Goal: Contribute content: Contribute content

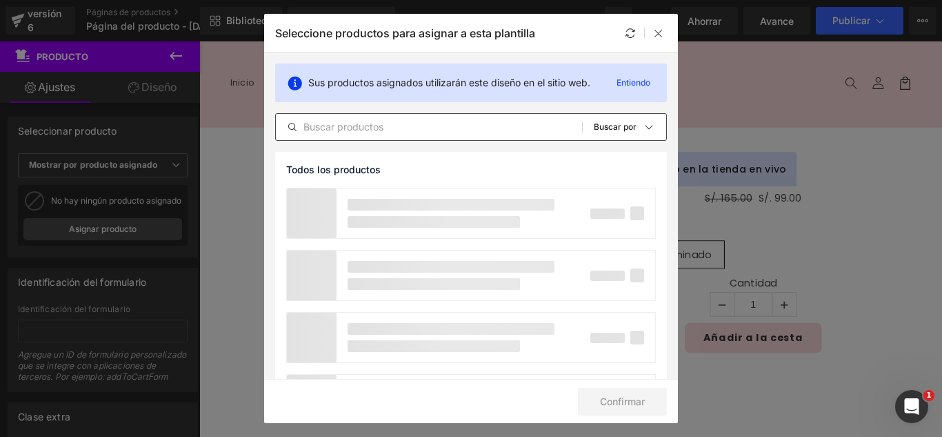
click at [377, 133] on input "text" at bounding box center [429, 127] width 306 height 17
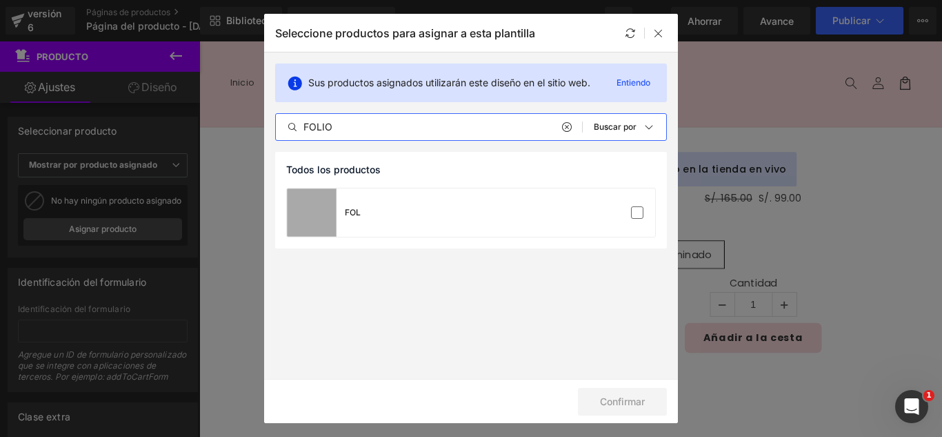
type input "FOLIO"
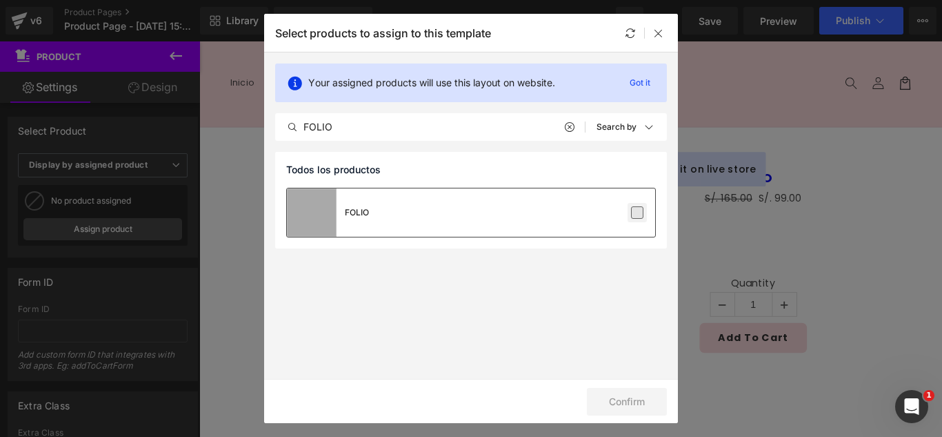
click at [631, 216] on label at bounding box center [637, 212] width 12 height 12
click at [637, 212] on input "checkbox" at bounding box center [637, 212] width 0 height 0
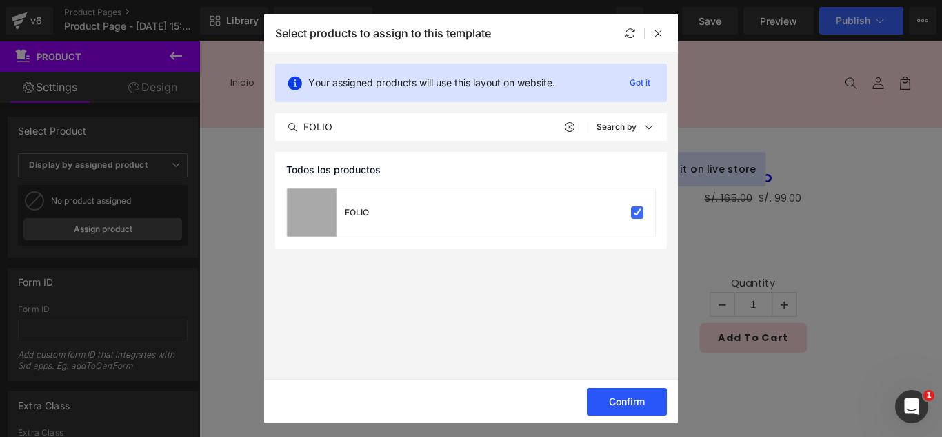
click at [647, 399] on button "Confirm" at bounding box center [627, 402] width 80 height 28
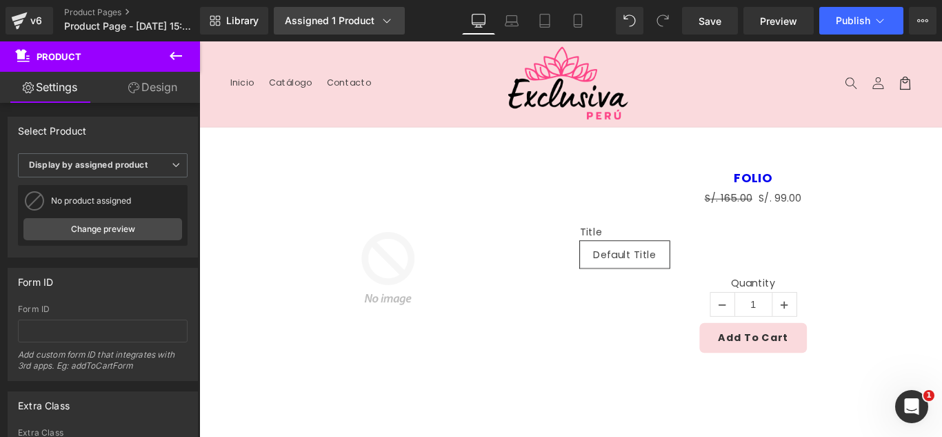
click at [384, 29] on link "Assigned 1 Product" at bounding box center [339, 21] width 131 height 28
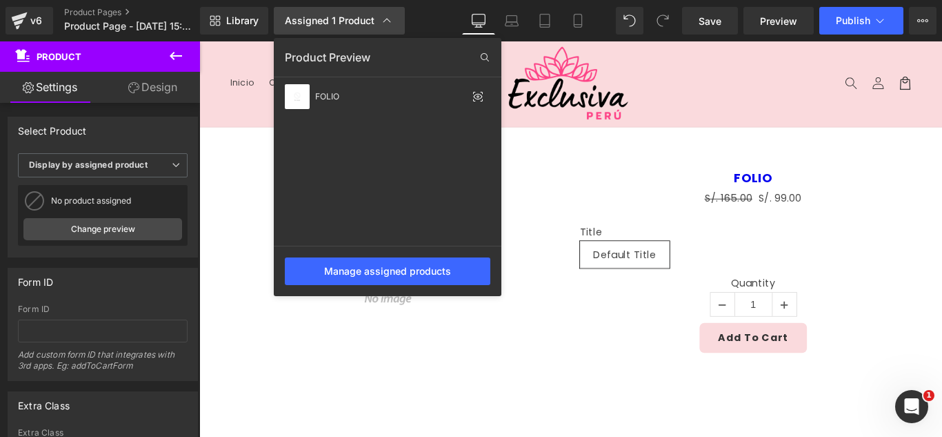
drag, startPoint x: 385, startPoint y: 25, endPoint x: 350, endPoint y: 12, distance: 37.3
click at [371, 12] on link "Assigned 1 Product" at bounding box center [339, 21] width 131 height 28
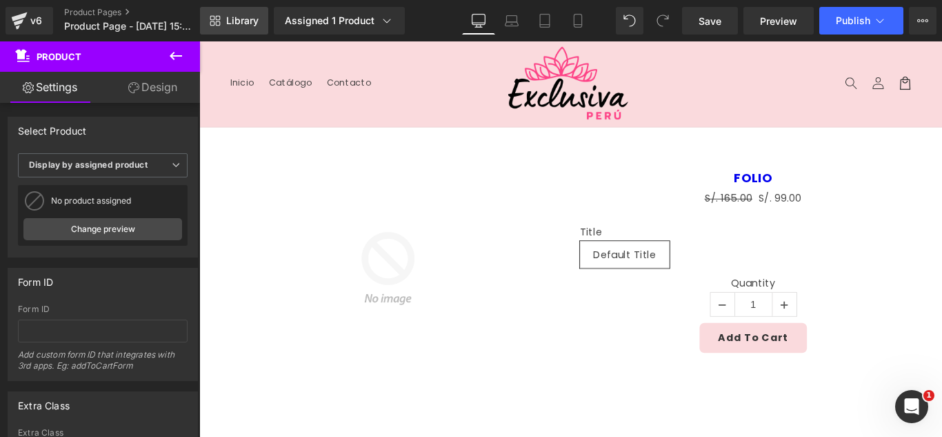
click at [251, 13] on link "Library" at bounding box center [234, 21] width 68 height 28
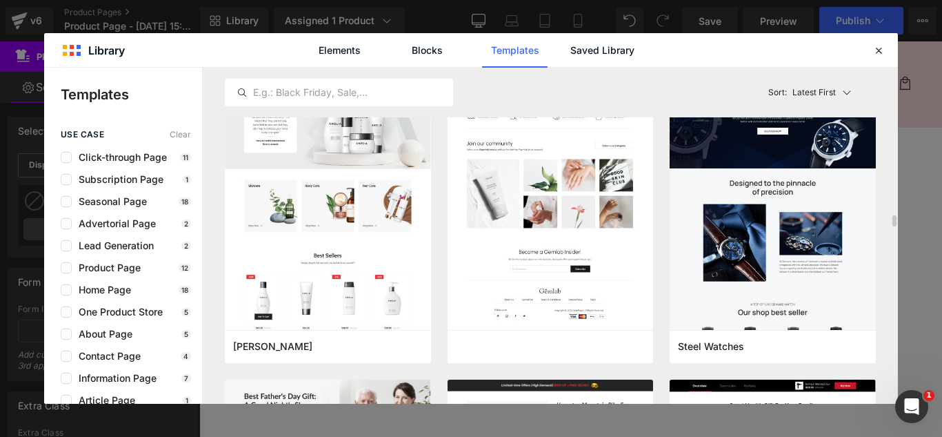
scroll to position [4001, 0]
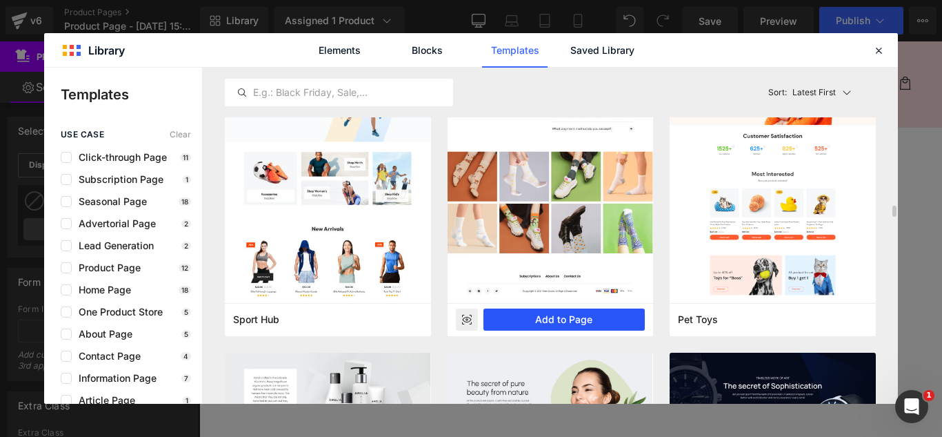
click at [586, 317] on button "Add to Page" at bounding box center [565, 319] width 162 height 22
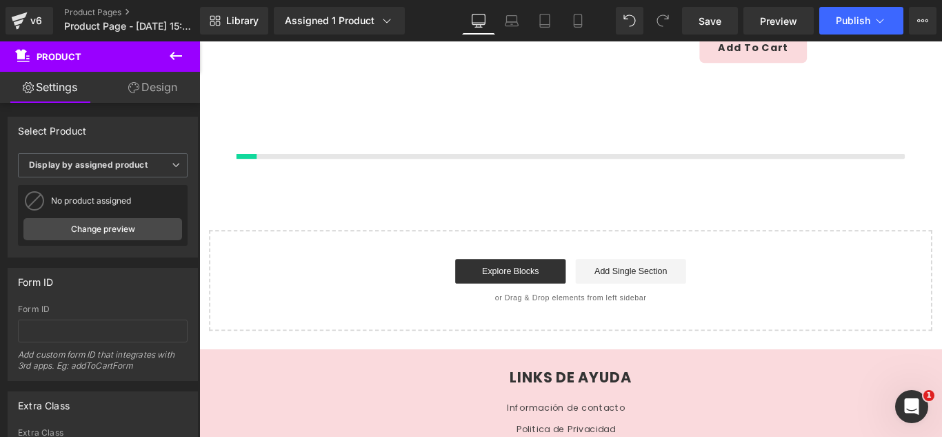
scroll to position [328, 0]
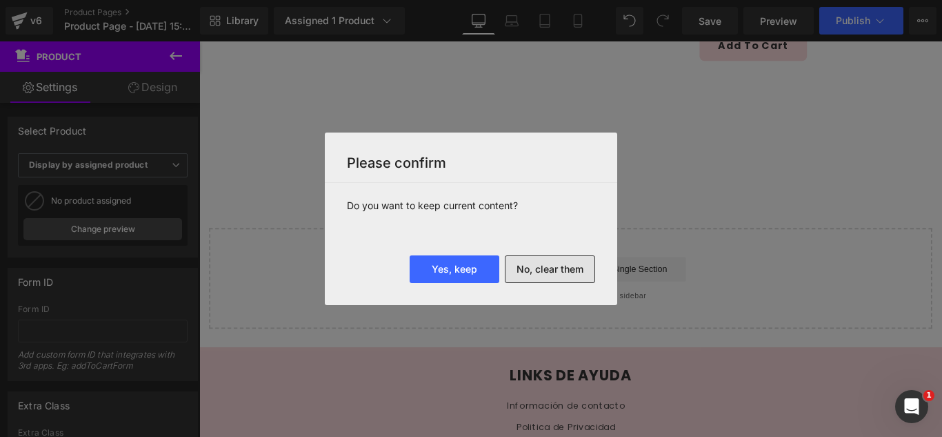
click at [570, 266] on button "No, clear them" at bounding box center [550, 269] width 90 height 28
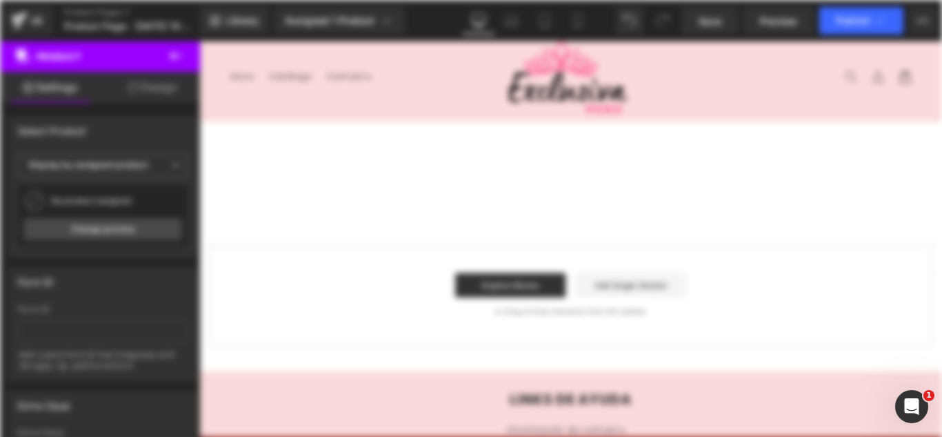
scroll to position [0, 0]
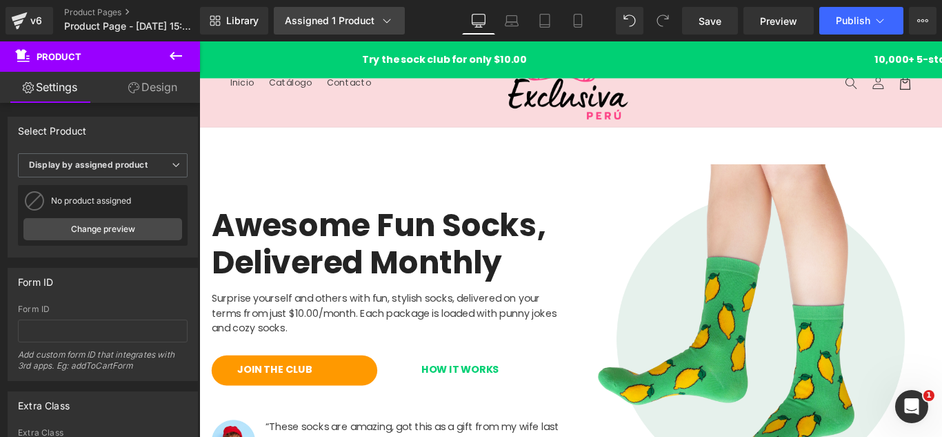
click at [357, 19] on div "Assigned 1 Product" at bounding box center [339, 21] width 109 height 14
click at [323, 12] on link "Assigned 1 Product" at bounding box center [339, 21] width 131 height 28
click at [230, 23] on span "Library" at bounding box center [242, 20] width 32 height 12
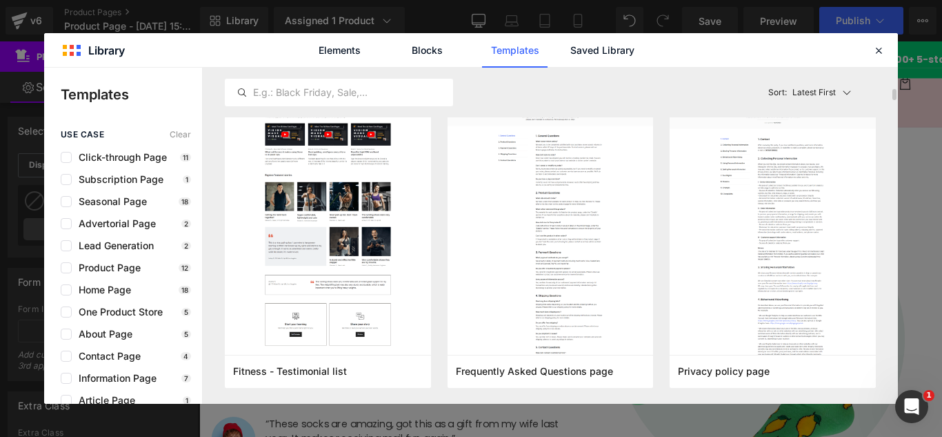
scroll to position [207, 0]
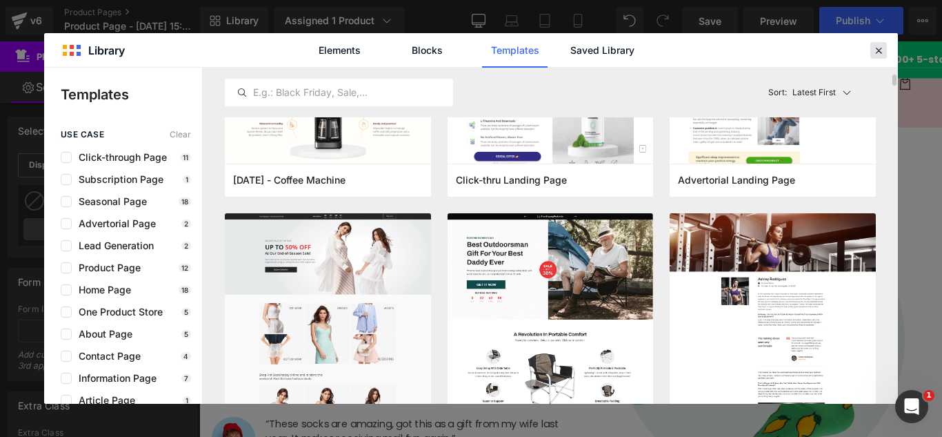
click at [881, 50] on icon at bounding box center [879, 50] width 12 height 12
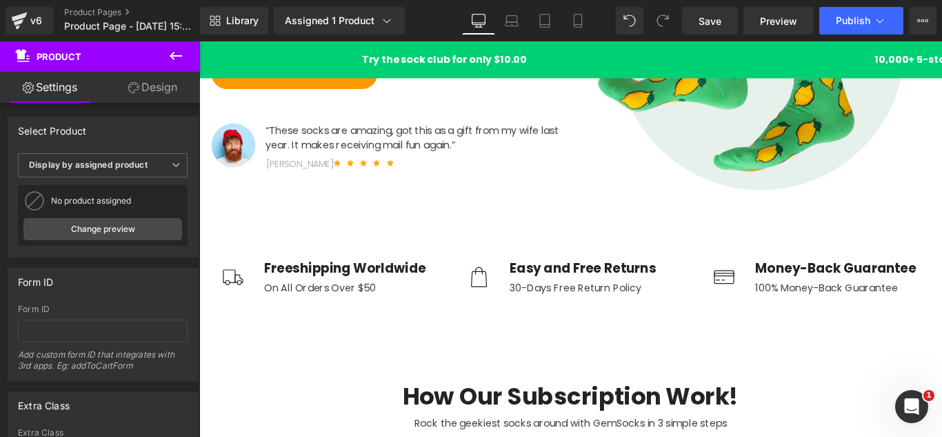
scroll to position [0, 0]
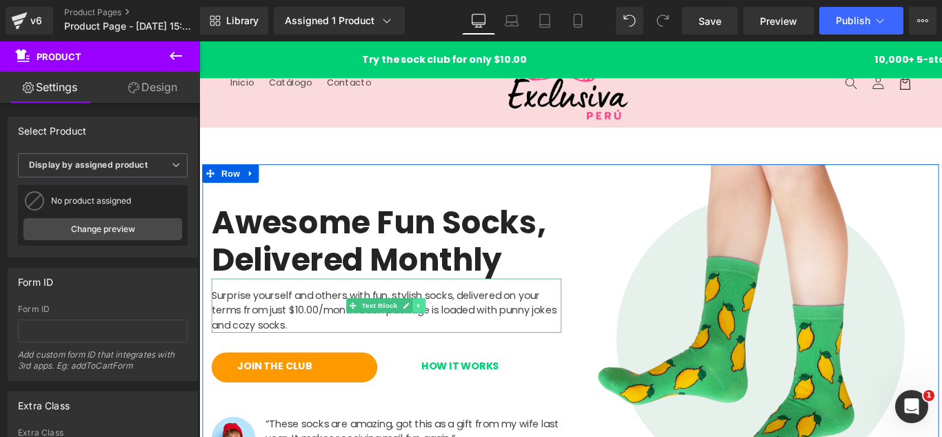
click at [446, 335] on icon at bounding box center [446, 338] width 8 height 8
click at [453, 335] on icon at bounding box center [453, 339] width 8 height 8
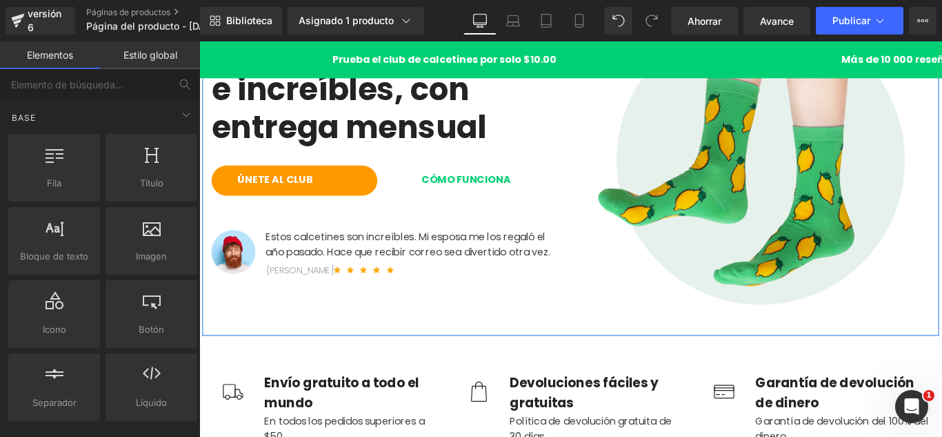
scroll to position [207, 0]
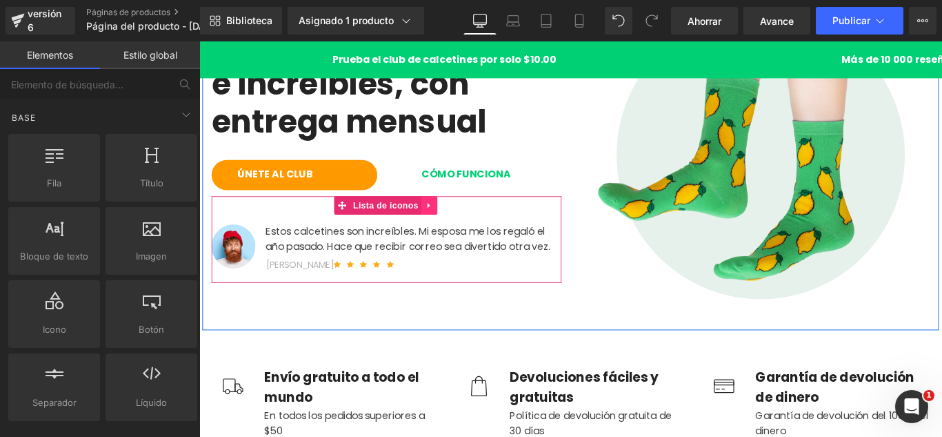
click at [455, 226] on icon at bounding box center [458, 226] width 10 height 10
click at [462, 230] on icon at bounding box center [467, 226] width 10 height 10
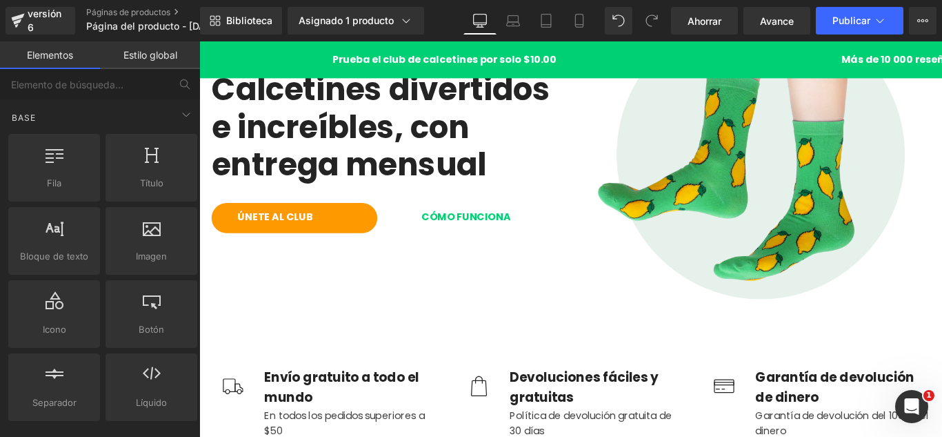
scroll to position [483, 0]
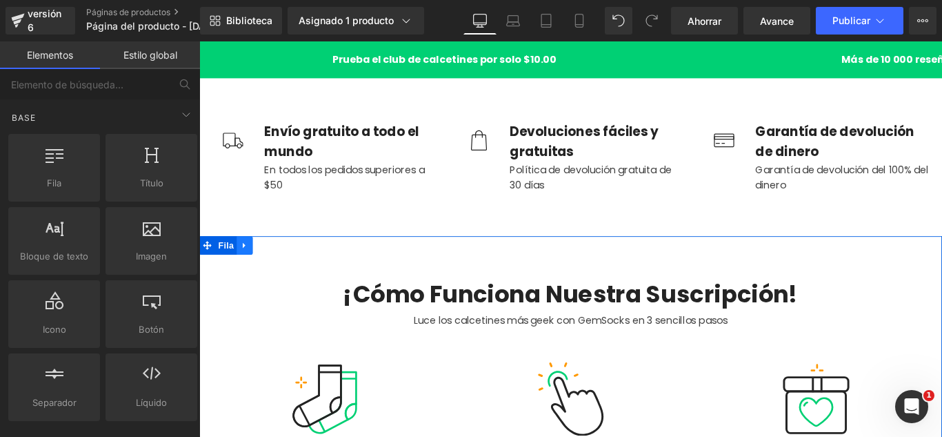
click at [250, 272] on link at bounding box center [250, 270] width 18 height 21
click at [282, 270] on icon at bounding box center [286, 271] width 10 height 10
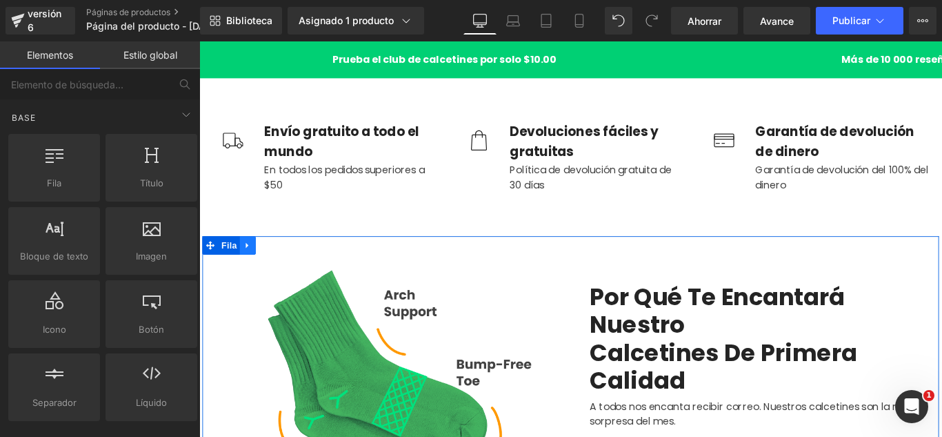
click at [250, 270] on icon at bounding box center [254, 270] width 10 height 10
click at [285, 266] on icon at bounding box center [290, 270] width 10 height 10
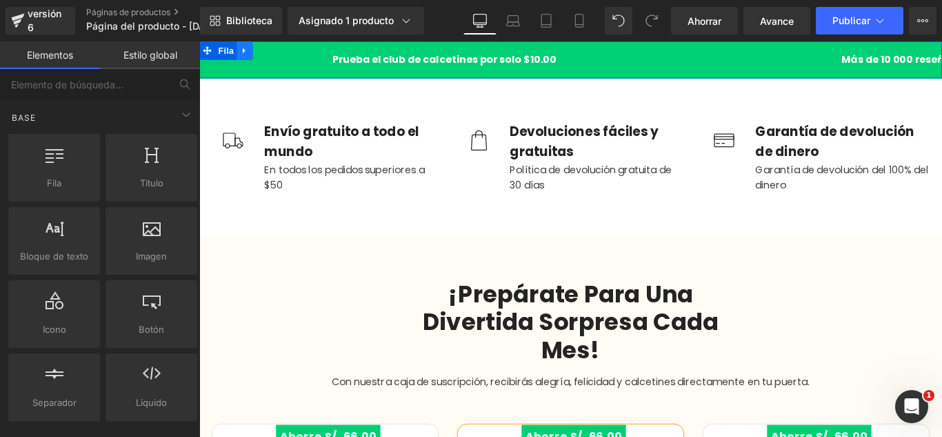
click at [251, 51] on icon at bounding box center [249, 52] width 3 height 6
click at [276, 51] on link at bounding box center [268, 51] width 18 height 21
click at [253, 52] on icon at bounding box center [251, 52] width 10 height 10
click at [286, 47] on icon at bounding box center [286, 52] width 10 height 10
click at [288, 51] on icon at bounding box center [286, 52] width 10 height 10
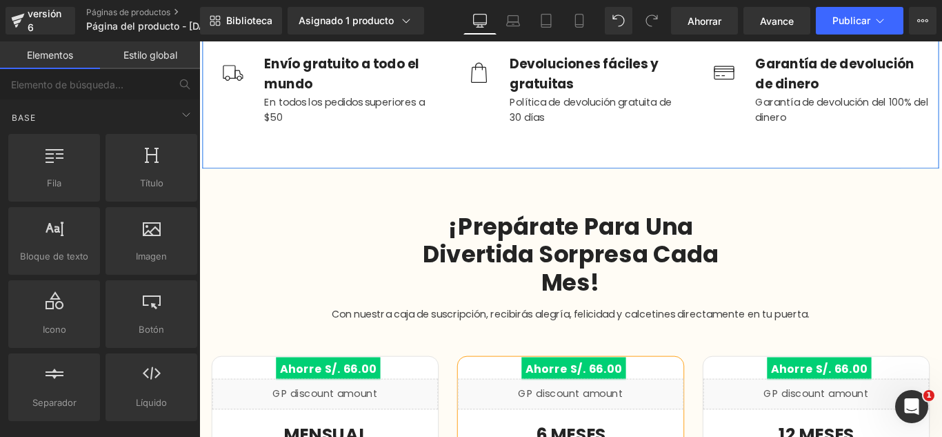
scroll to position [690, 0]
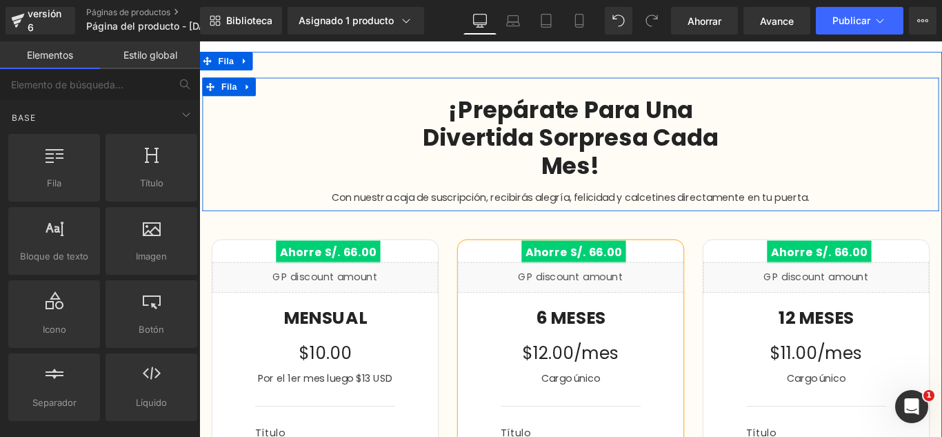
drag, startPoint x: 252, startPoint y: 88, endPoint x: 276, endPoint y: 94, distance: 24.1
click at [254, 90] on link at bounding box center [254, 92] width 18 height 21
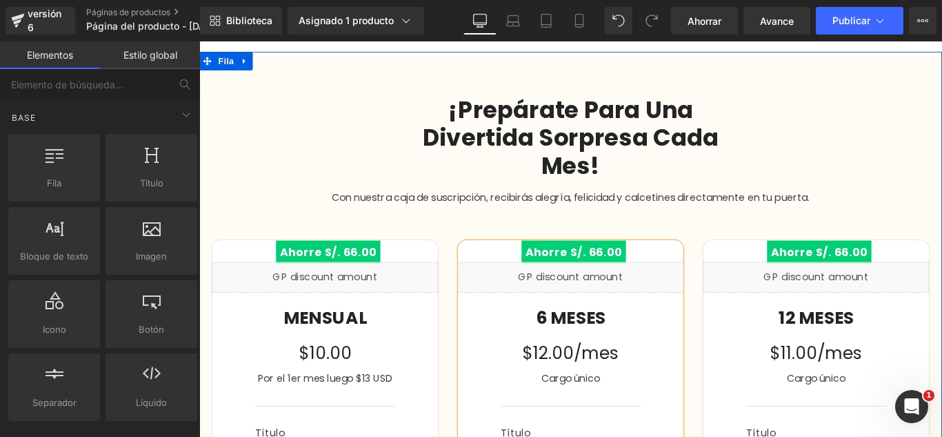
click at [248, 61] on icon at bounding box center [249, 64] width 3 height 6
click at [281, 61] on icon at bounding box center [286, 64] width 10 height 10
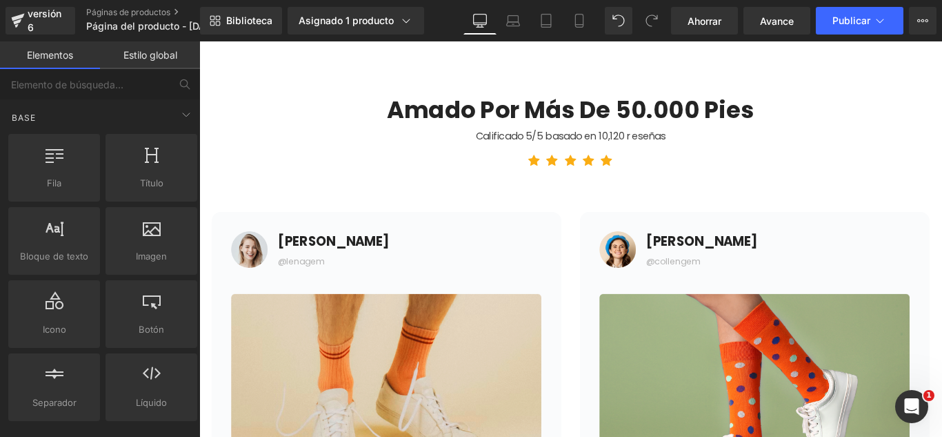
scroll to position [621, 0]
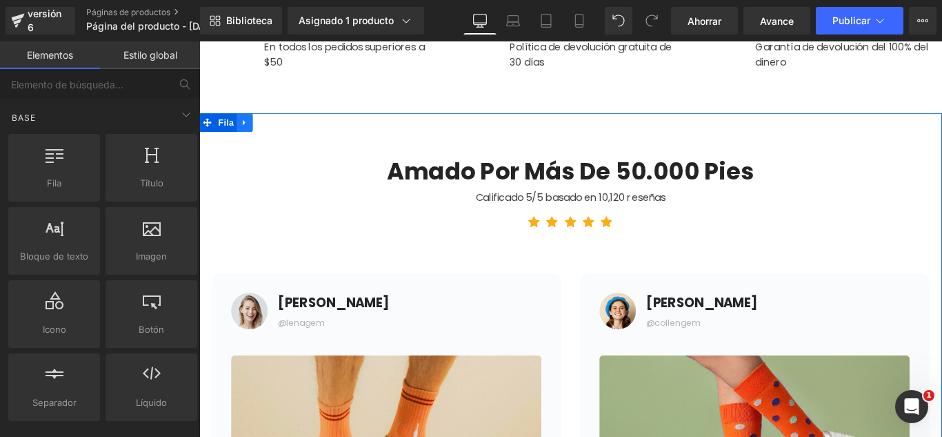
click at [246, 128] on icon at bounding box center [251, 132] width 10 height 10
click at [283, 130] on icon at bounding box center [286, 133] width 10 height 10
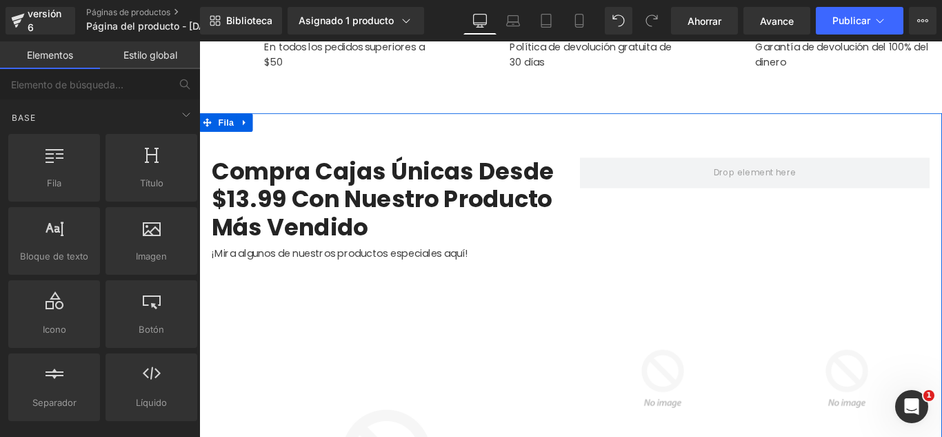
click at [246, 128] on icon at bounding box center [251, 132] width 10 height 10
click at [277, 128] on link at bounding box center [286, 132] width 18 height 21
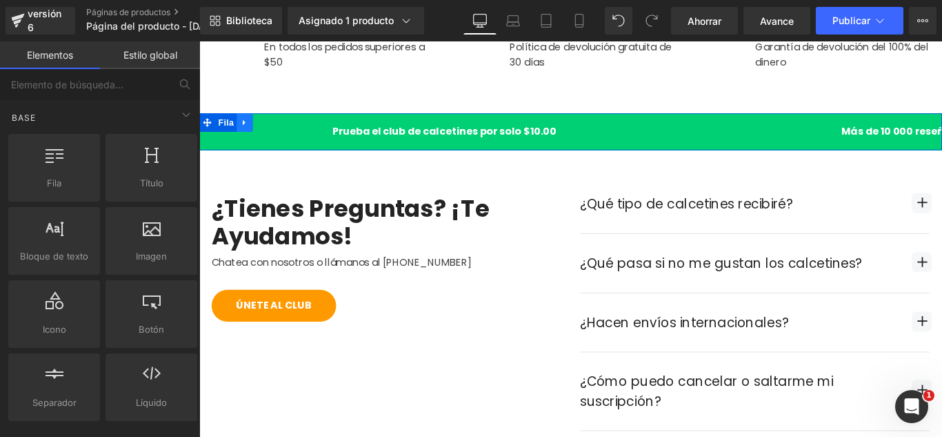
click at [246, 130] on icon at bounding box center [251, 132] width 10 height 10
click at [281, 131] on icon at bounding box center [286, 133] width 10 height 10
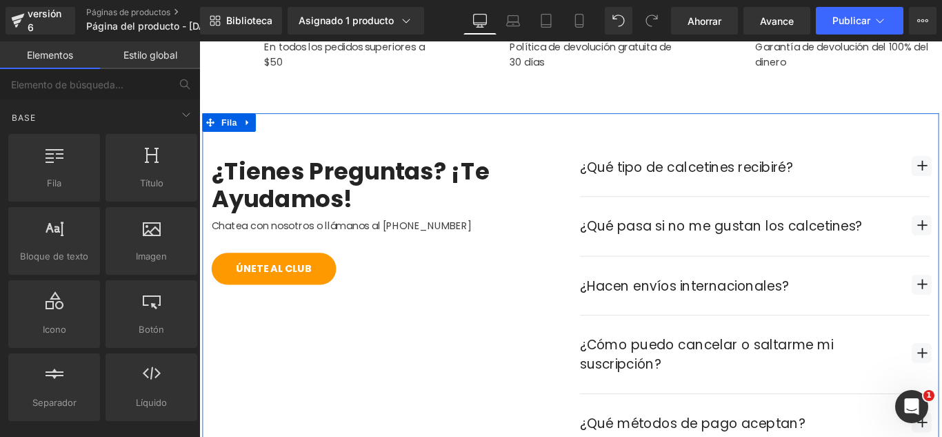
drag, startPoint x: 248, startPoint y: 133, endPoint x: 257, endPoint y: 131, distance: 9.9
click at [249, 133] on icon at bounding box center [254, 132] width 10 height 10
click at [285, 130] on icon at bounding box center [290, 133] width 10 height 10
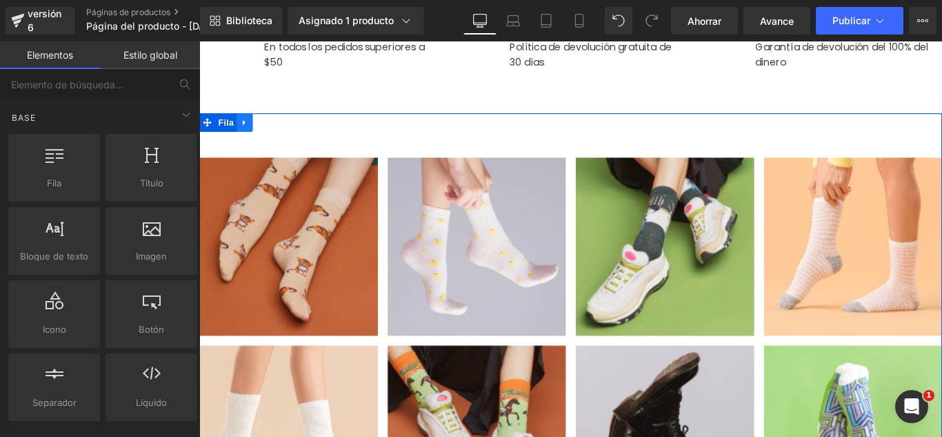
click at [248, 131] on icon at bounding box center [251, 132] width 10 height 10
click at [283, 130] on icon at bounding box center [286, 133] width 10 height 10
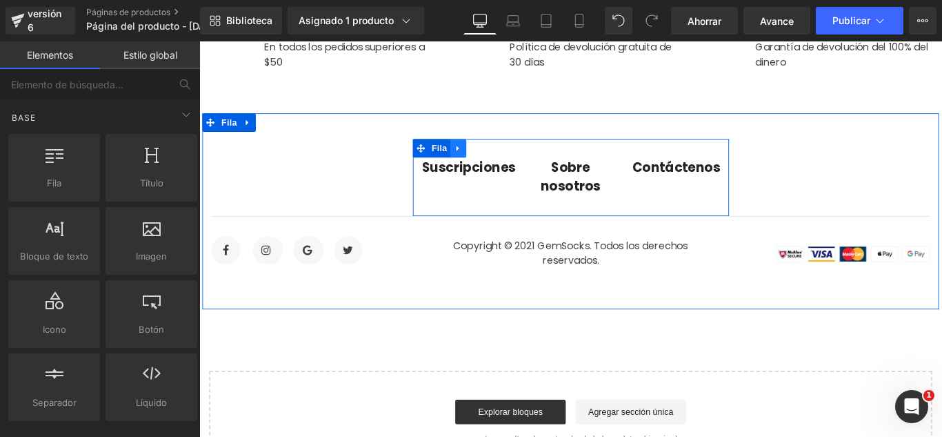
click at [486, 163] on icon at bounding box center [491, 161] width 10 height 10
click at [521, 161] on icon at bounding box center [526, 161] width 10 height 10
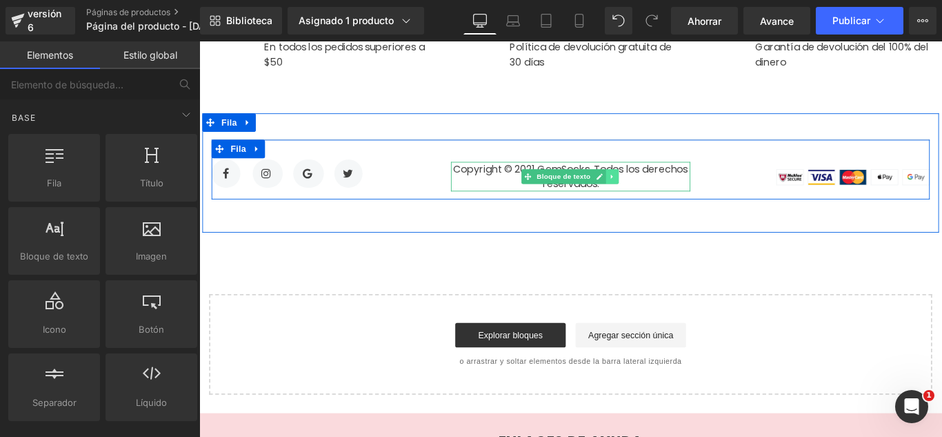
click at [662, 193] on icon at bounding box center [663, 192] width 2 height 5
click at [668, 195] on icon at bounding box center [671, 193] width 8 height 8
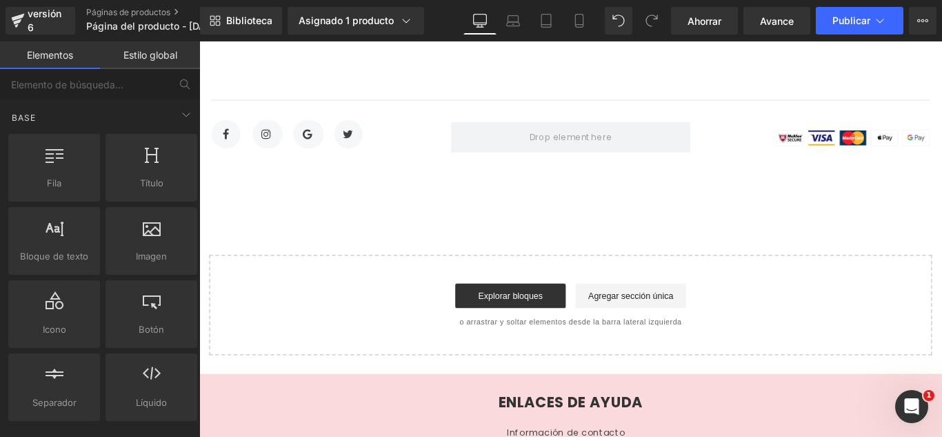
drag, startPoint x: 405, startPoint y: 277, endPoint x: 413, endPoint y: 290, distance: 15.5
click at [416, 337] on div "Explorar bloques Agregar sección única" at bounding box center [616, 327] width 768 height 28
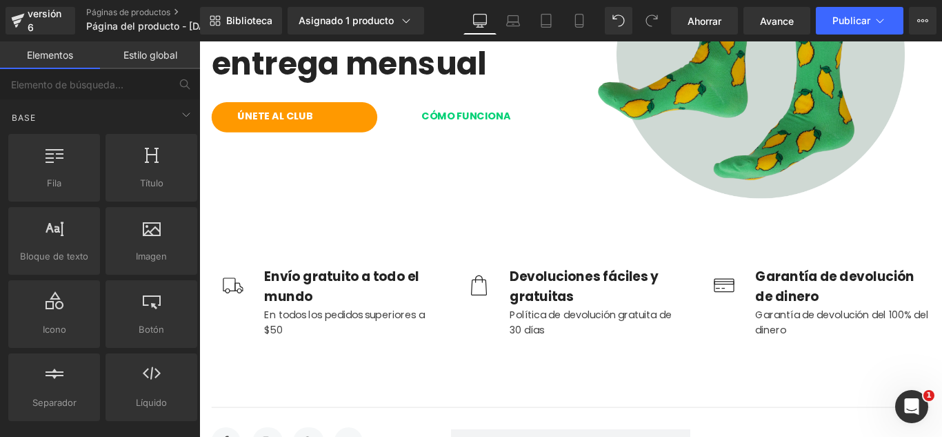
scroll to position [0, 0]
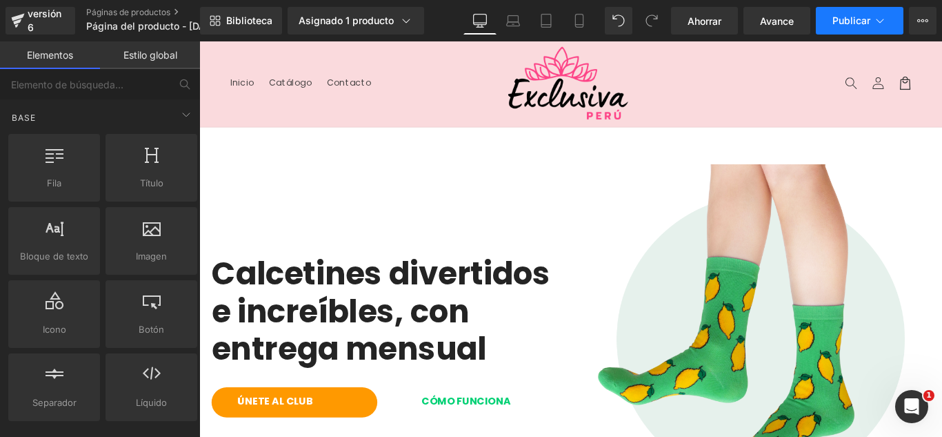
click at [860, 16] on font "Publicar" at bounding box center [852, 20] width 38 height 12
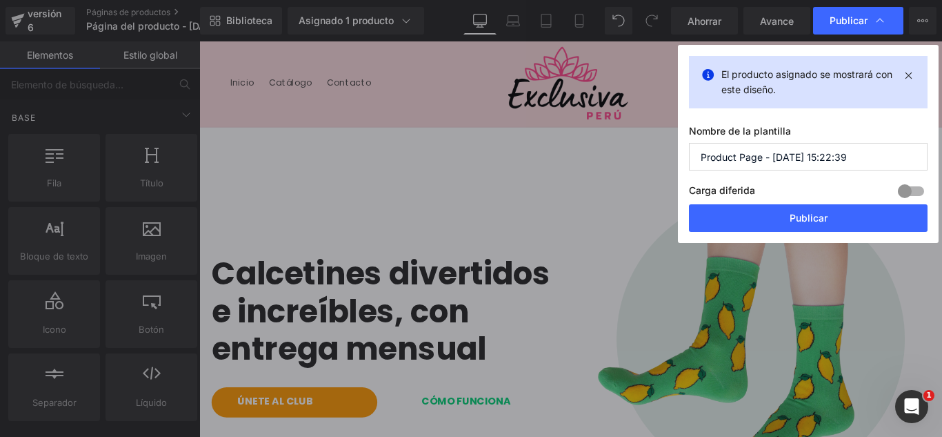
click at [856, 165] on input "Product Page - [DATE] 15:22:39" at bounding box center [808, 157] width 239 height 28
click at [856, 163] on input "Product Page - [DATE] 15:22:39" at bounding box center [808, 157] width 239 height 28
click at [857, 161] on input "Product Page - [DATE] 15:22:39" at bounding box center [808, 157] width 239 height 28
click at [860, 158] on input "Product Page - [DATE] 15:22:39" at bounding box center [808, 157] width 239 height 28
click at [861, 158] on input "Product Page - [DATE] 15:22:39" at bounding box center [808, 157] width 239 height 28
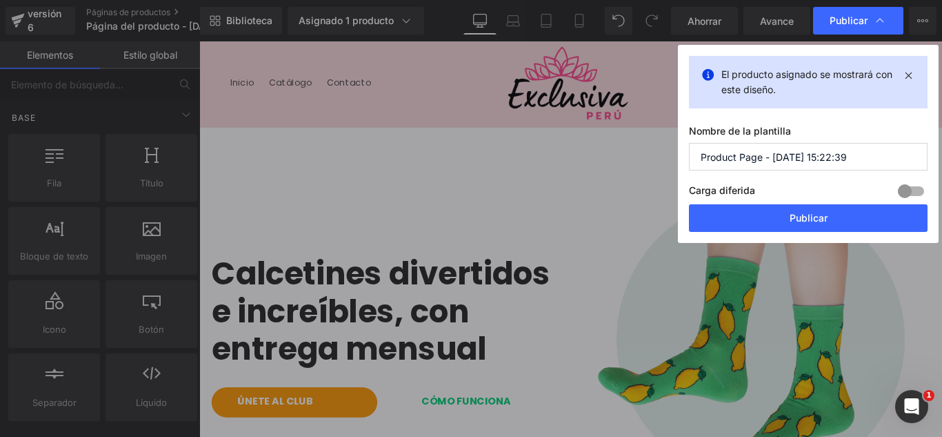
click at [860, 157] on input "Product Page - [DATE] 15:22:39" at bounding box center [808, 157] width 239 height 28
click at [859, 157] on input "Product Page - [DATE] 15:22:39" at bounding box center [808, 157] width 239 height 28
click at [857, 157] on input "Product Page - [DATE] 15:22:39" at bounding box center [808, 157] width 239 height 28
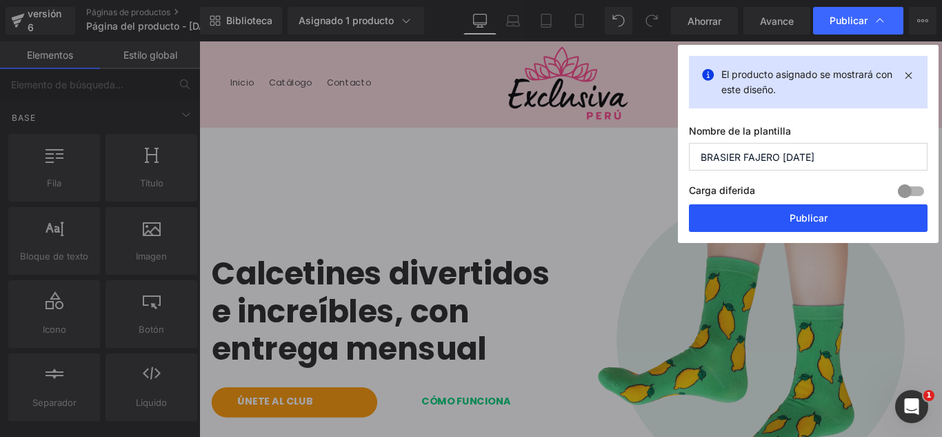
type input "BRASIER FAJERO [DATE]"
click at [846, 214] on button "Publicar" at bounding box center [808, 218] width 239 height 28
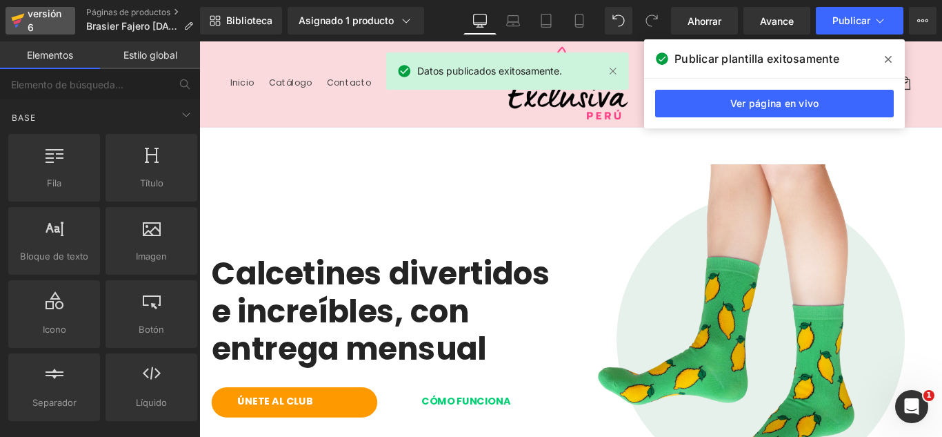
click at [42, 14] on font "versión 6" at bounding box center [45, 21] width 34 height 26
